Goal: Information Seeking & Learning: Learn about a topic

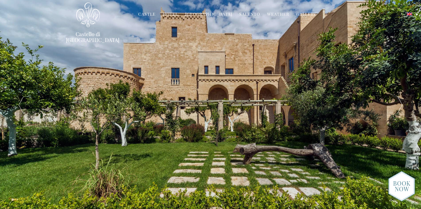
click at [217, 13] on link "[GEOGRAPHIC_DATA]" at bounding box center [208, 14] width 47 height 7
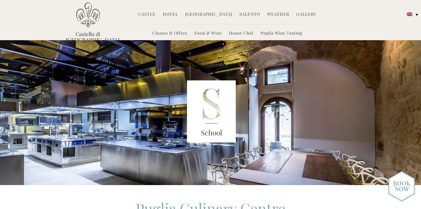
click at [176, 35] on link "Classes & Offers" at bounding box center [169, 33] width 35 height 7
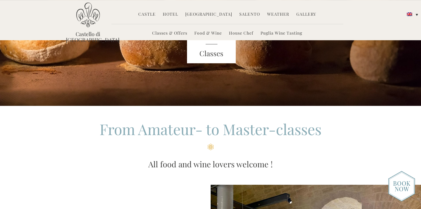
scroll to position [52, 0]
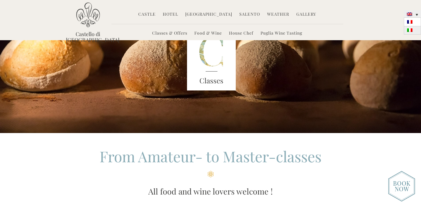
click at [411, 30] on img at bounding box center [409, 30] width 5 height 4
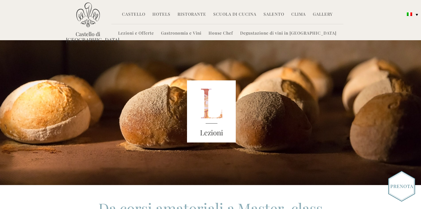
click at [132, 14] on link "Castello" at bounding box center [133, 14] width 23 height 7
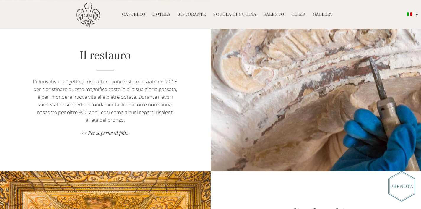
scroll to position [487, 0]
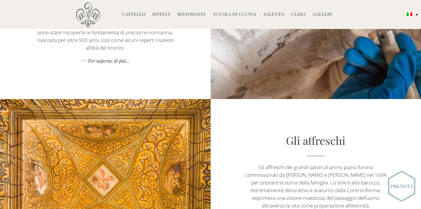
click at [162, 16] on link "Hotels" at bounding box center [162, 14] width 18 height 7
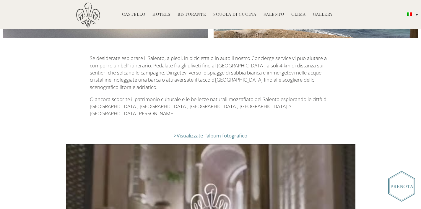
scroll to position [1088, 0]
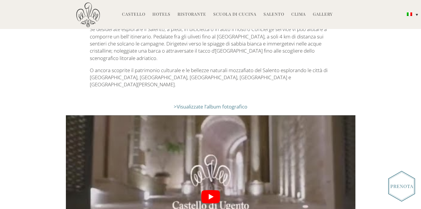
click at [243, 16] on link "Scuola di Cucina" at bounding box center [234, 14] width 43 height 7
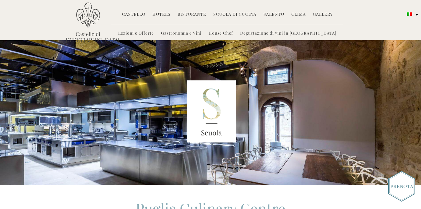
click at [154, 32] on link "Lezioni e Offerte" at bounding box center [136, 33] width 36 height 7
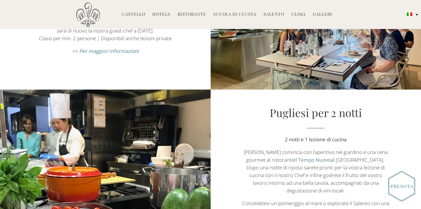
scroll to position [345, 0]
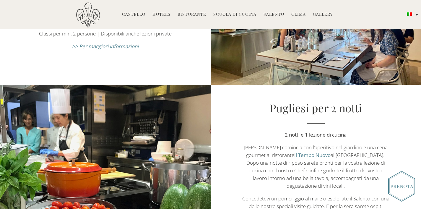
click at [122, 48] on em ">> Per maggiori informazioni" at bounding box center [105, 46] width 67 height 7
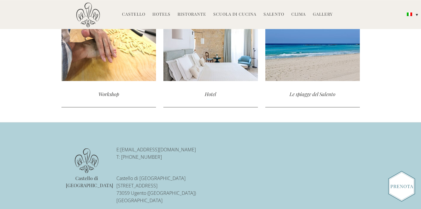
scroll to position [1300, 0]
